Goal: Information Seeking & Learning: Get advice/opinions

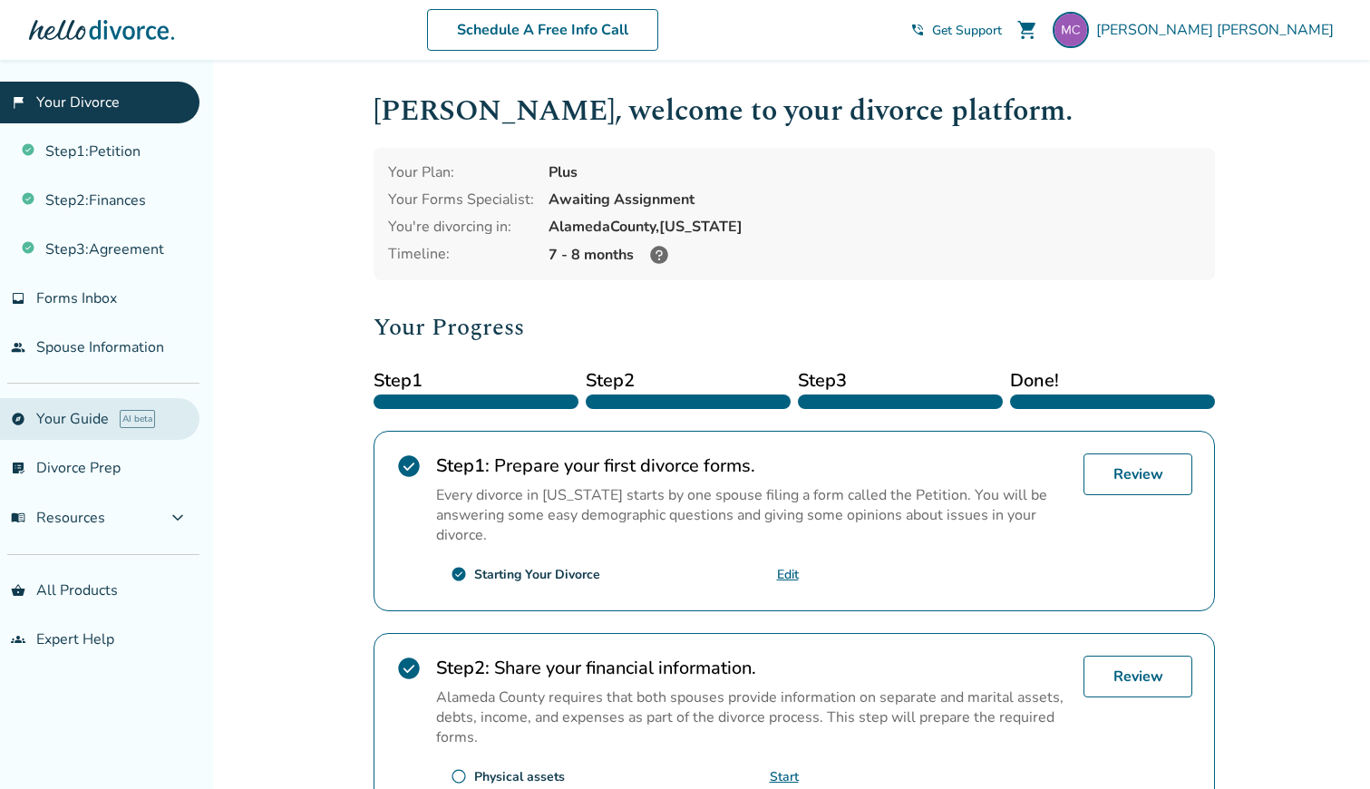
click at [120, 405] on link "explore Your Guide AI beta" at bounding box center [100, 419] width 200 height 42
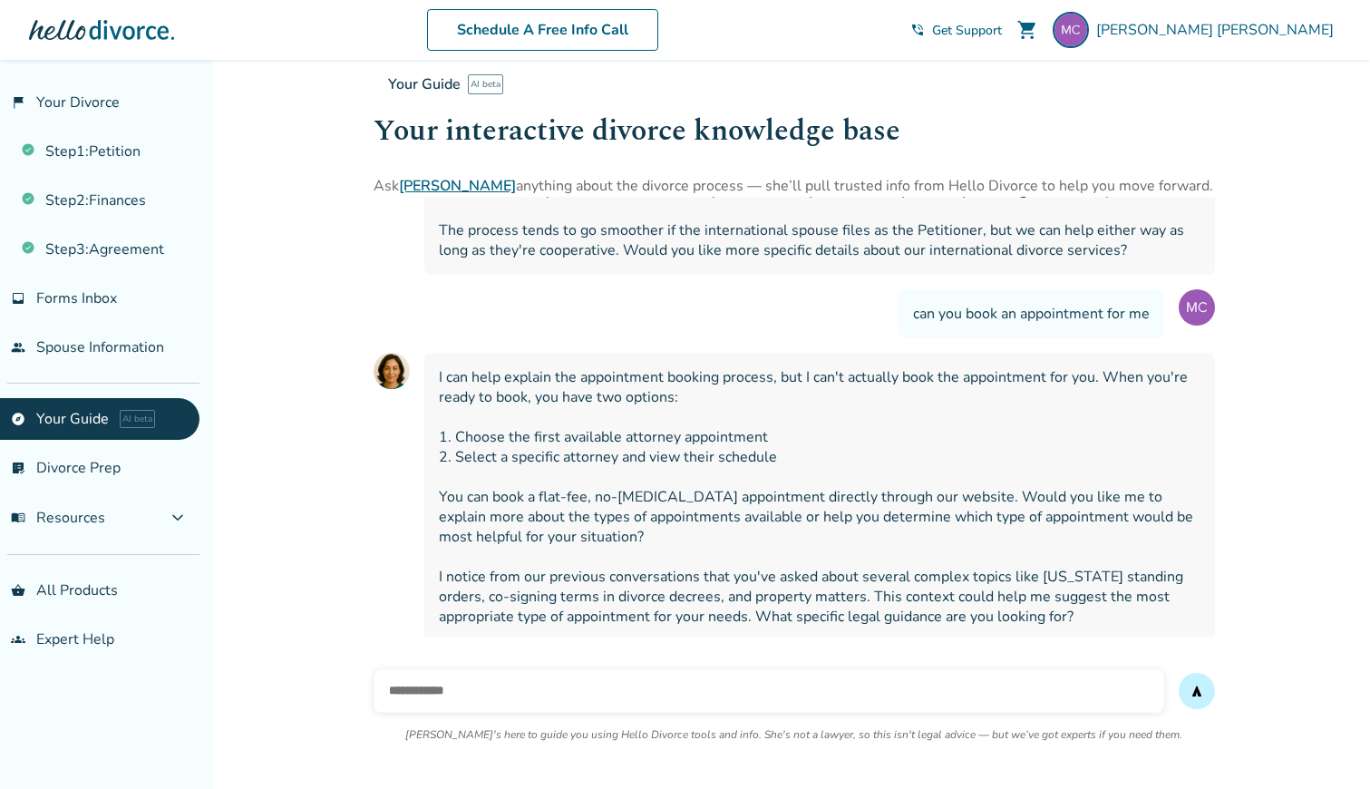
click at [438, 688] on input "text" at bounding box center [769, 691] width 791 height 44
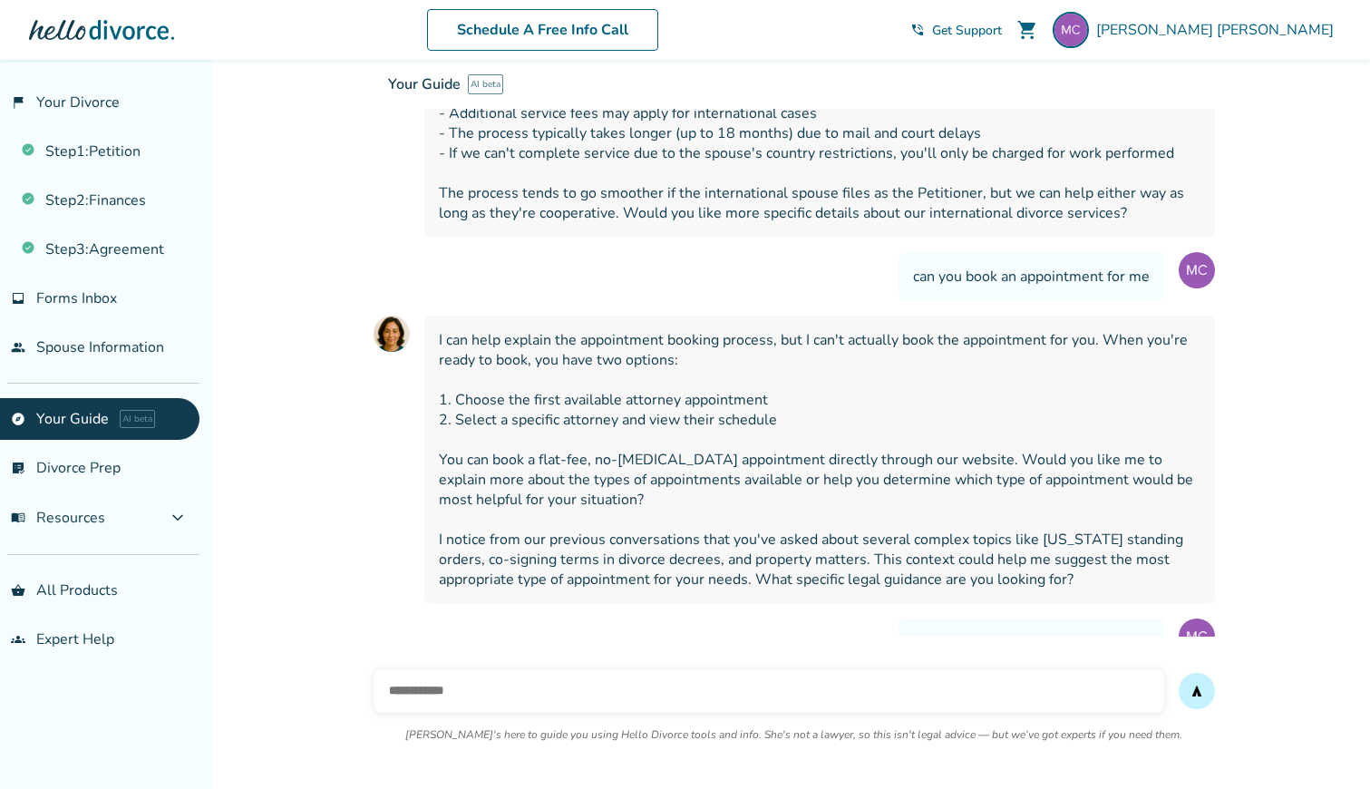
scroll to position [14046, 0]
paste input "**********"
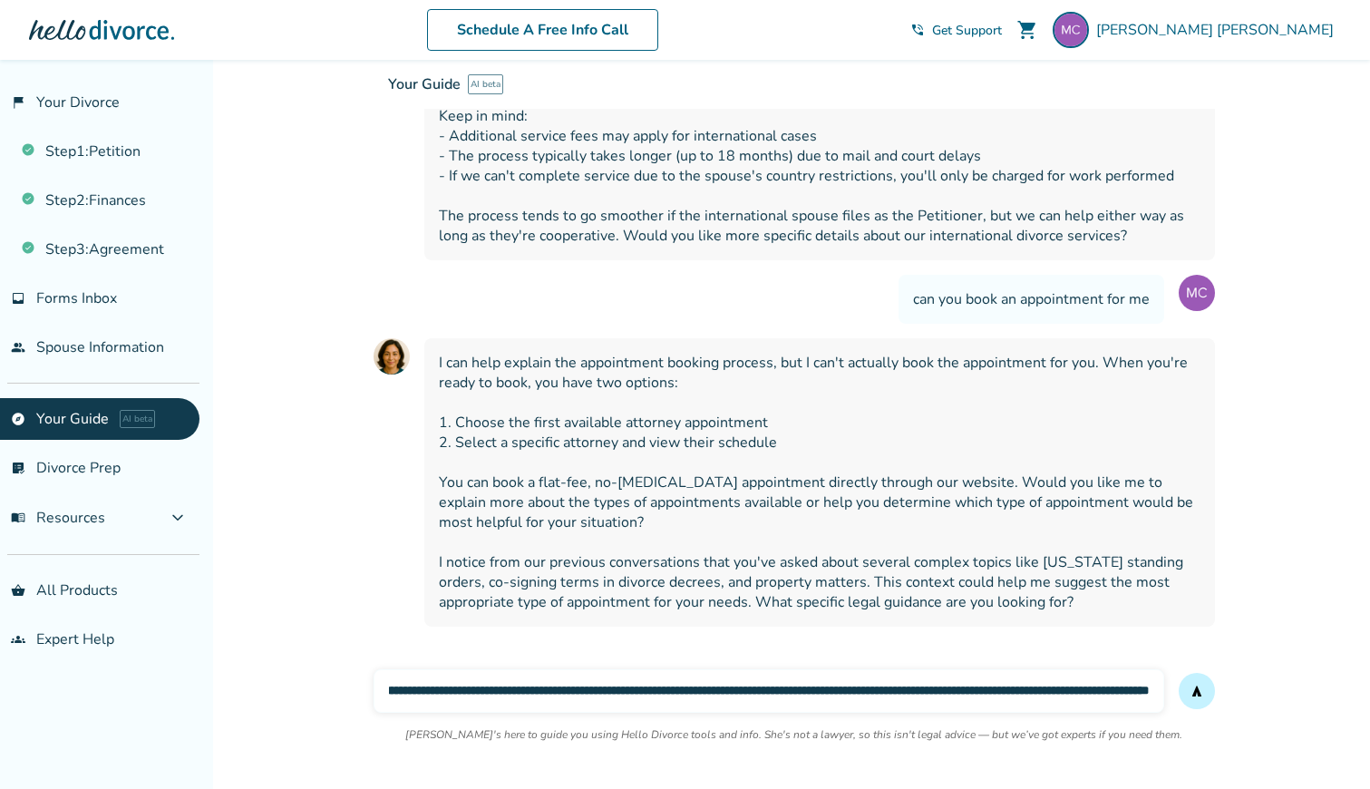
scroll to position [14189, 0]
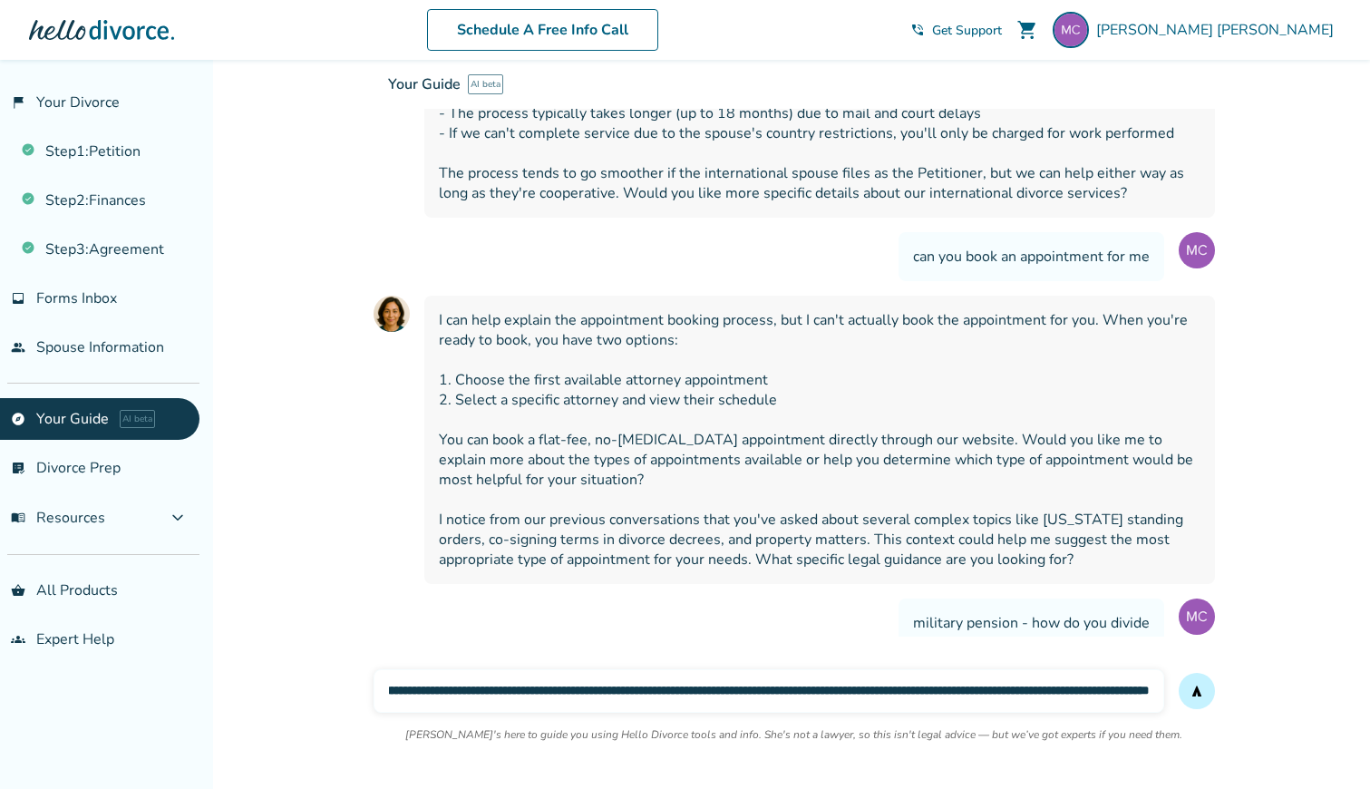
type input "**********"
click at [1179, 673] on button "send" at bounding box center [1197, 691] width 36 height 36
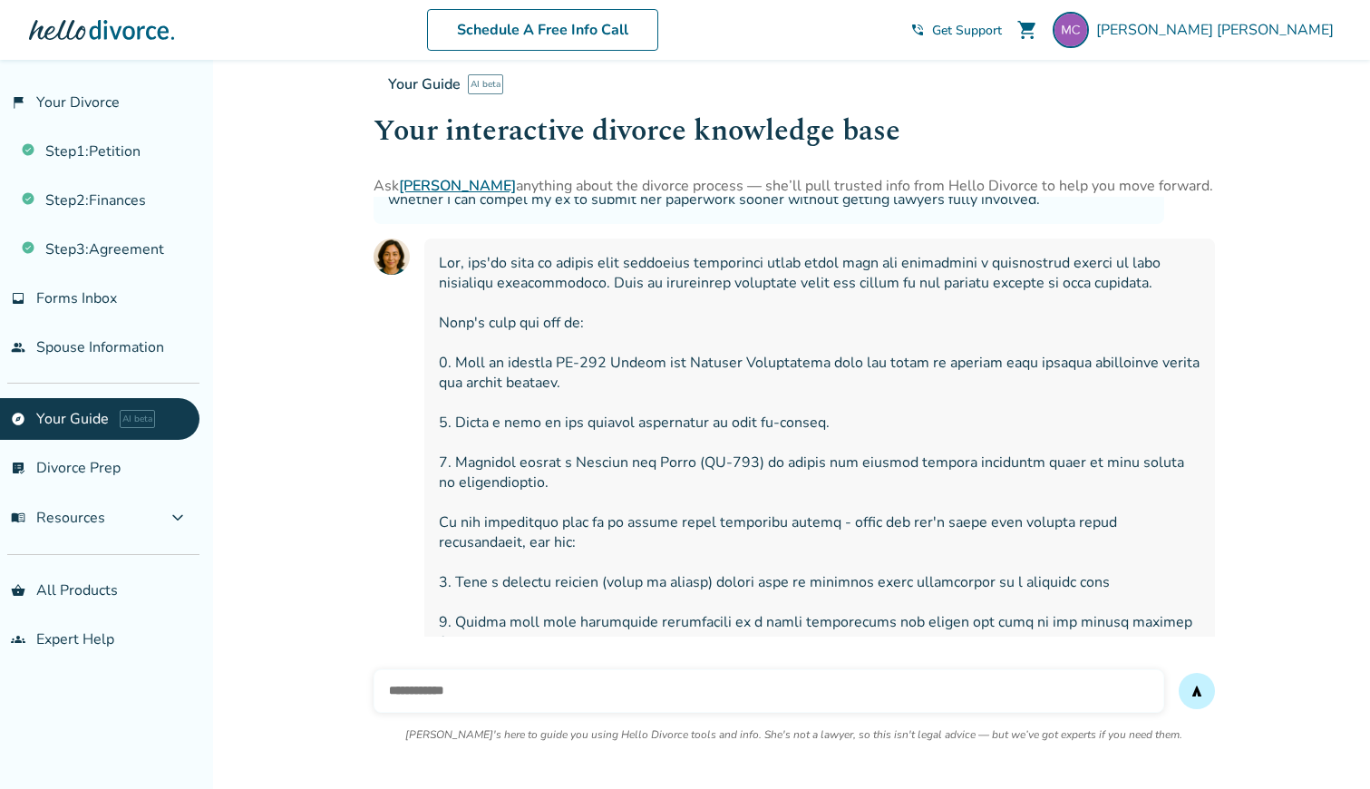
scroll to position [15308, 0]
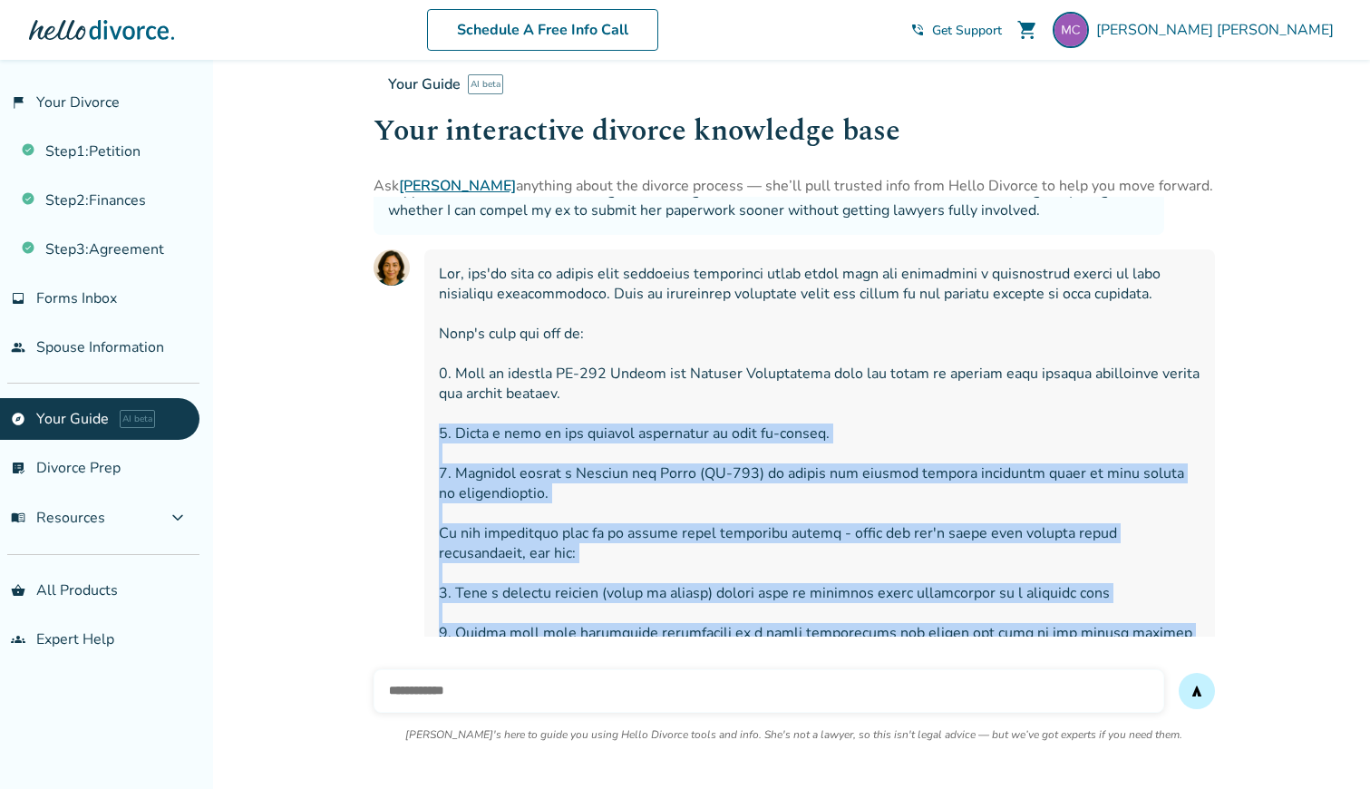
drag, startPoint x: 518, startPoint y: 612, endPoint x: 439, endPoint y: 213, distance: 406.8
click at [437, 249] on div at bounding box center [819, 642] width 791 height 787
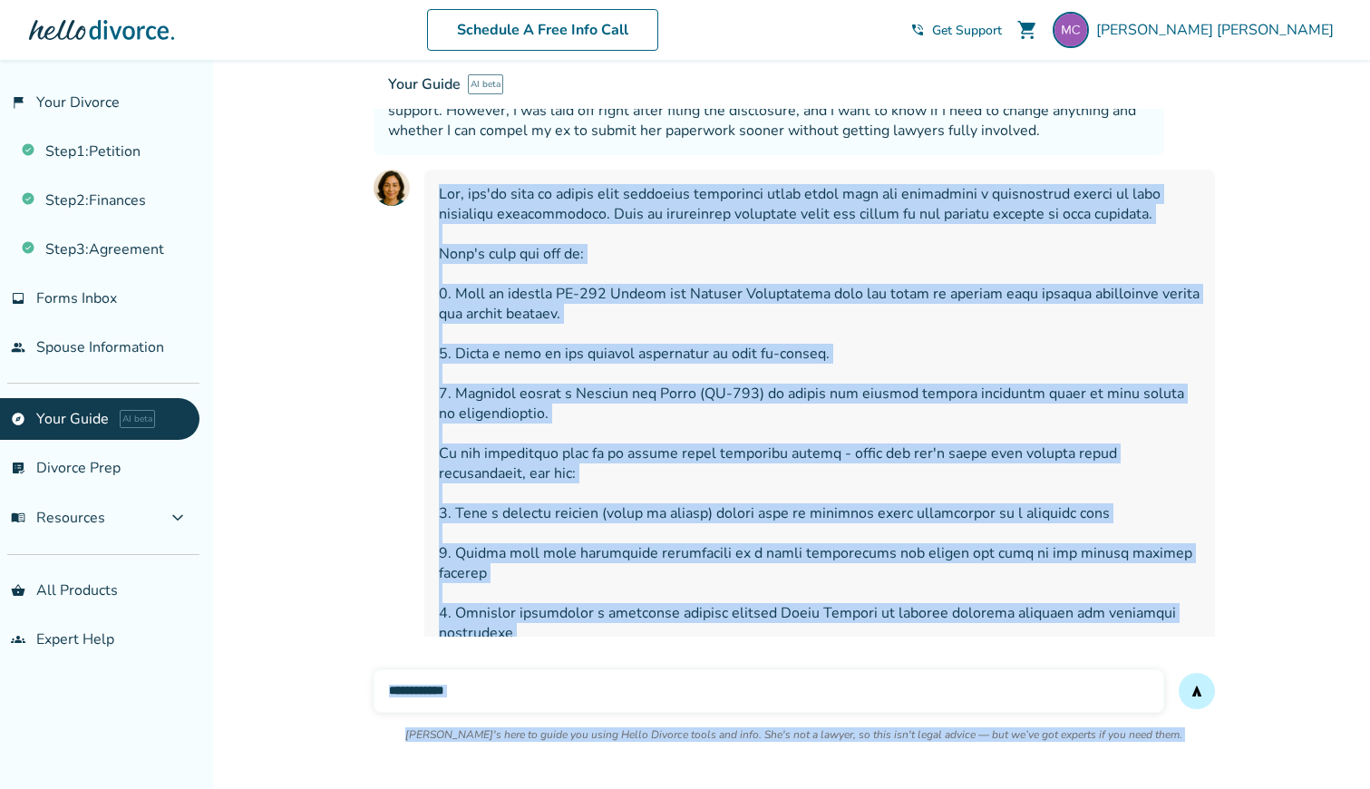
scroll to position [15468, 0]
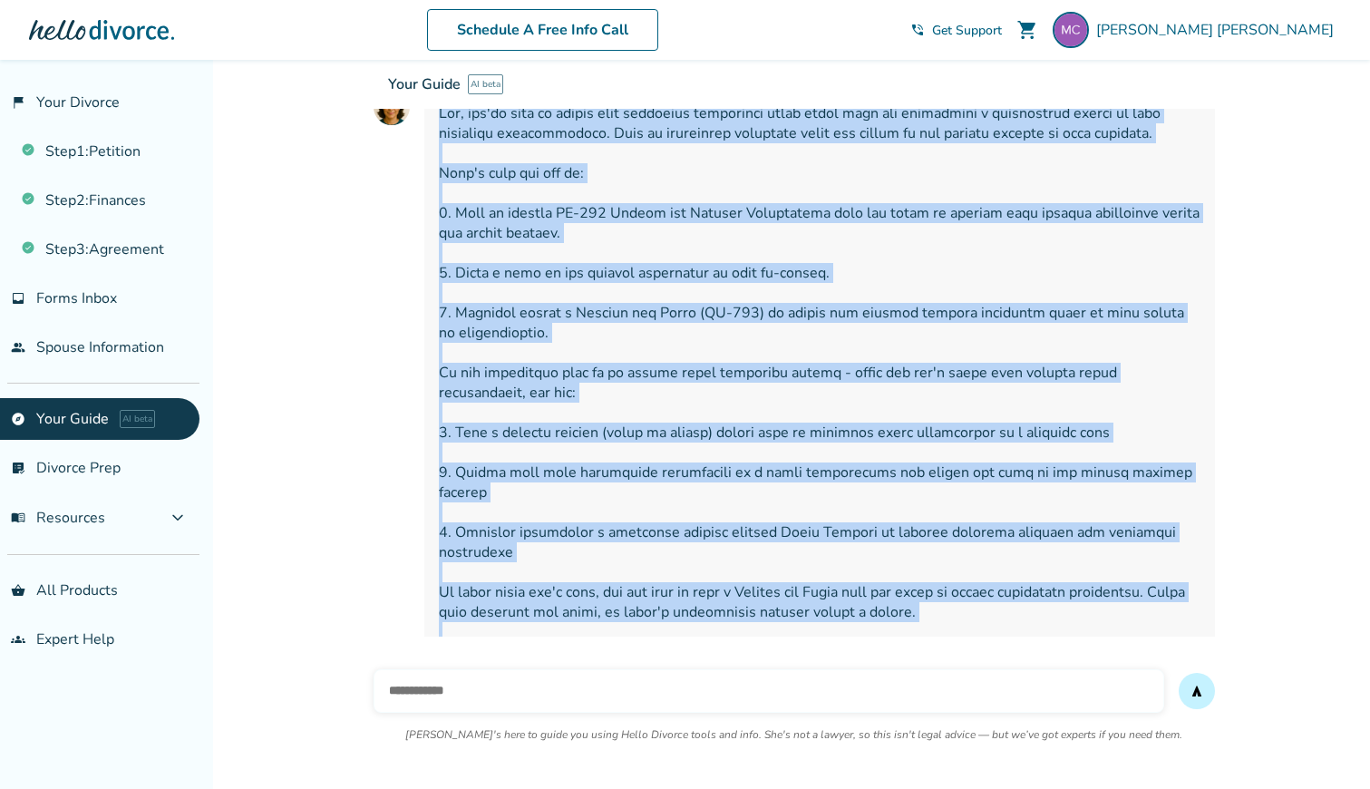
drag, startPoint x: 438, startPoint y: 358, endPoint x: 695, endPoint y: 619, distance: 366.2
click at [695, 619] on div at bounding box center [819, 482] width 791 height 787
copy span "Yes, you'll need to update your financial disclosure since being laid off repre…"
